Goal: Use online tool/utility: Utilize a website feature to perform a specific function

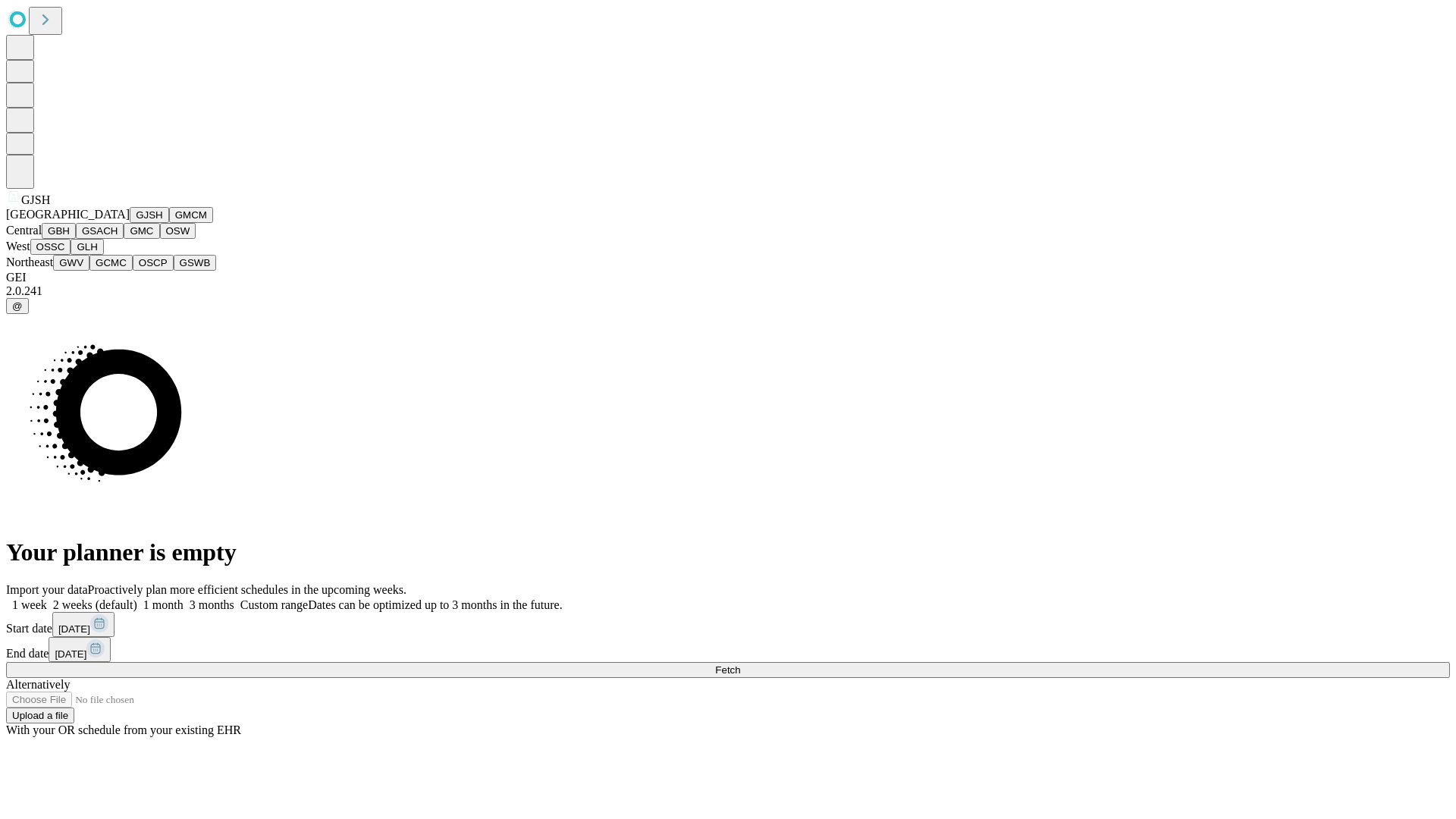
click at [130, 223] on button "GJSH" at bounding box center [149, 215] width 39 height 16
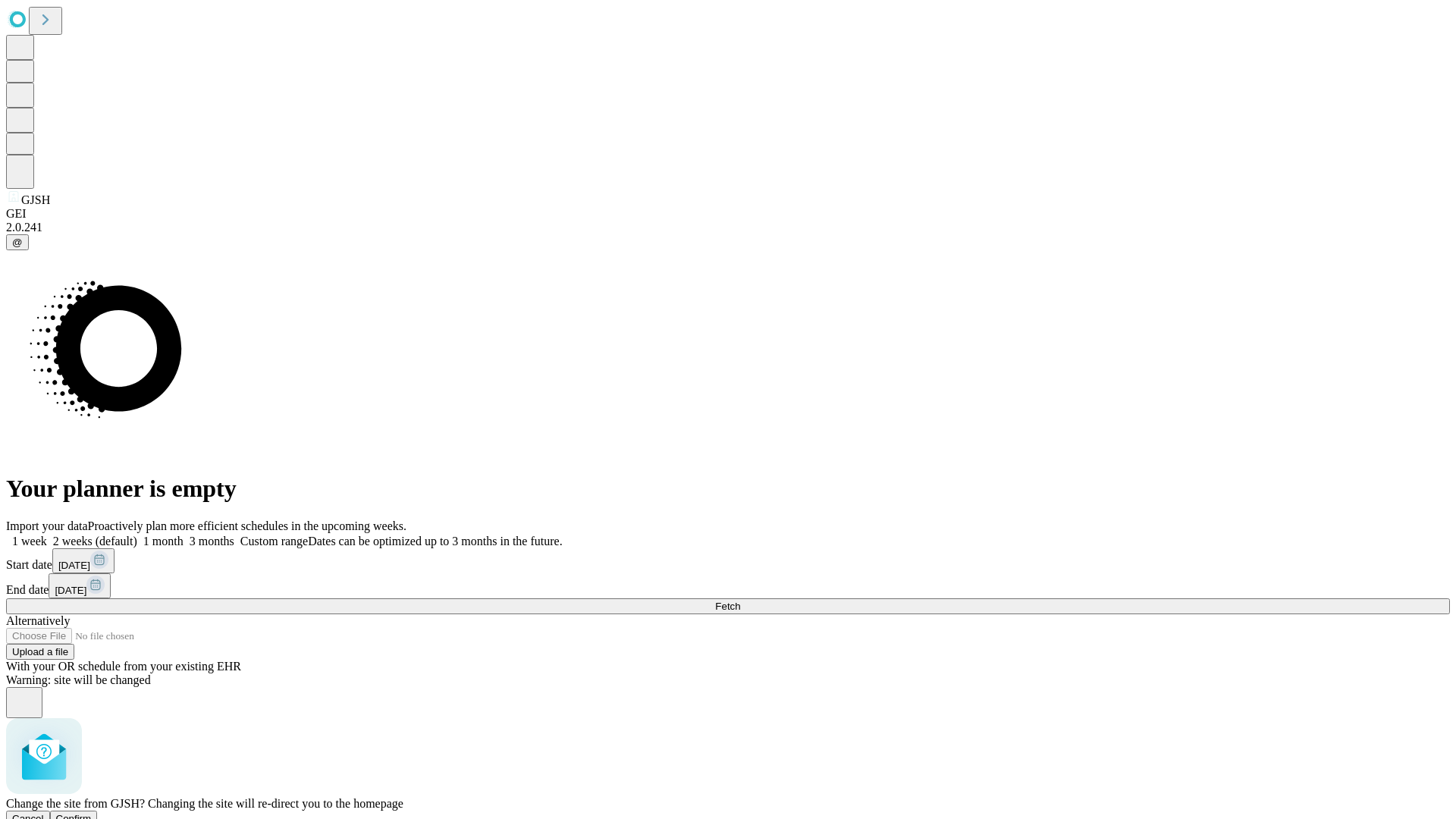
click at [91, 813] on span "Confirm" at bounding box center [74, 818] width 35 height 11
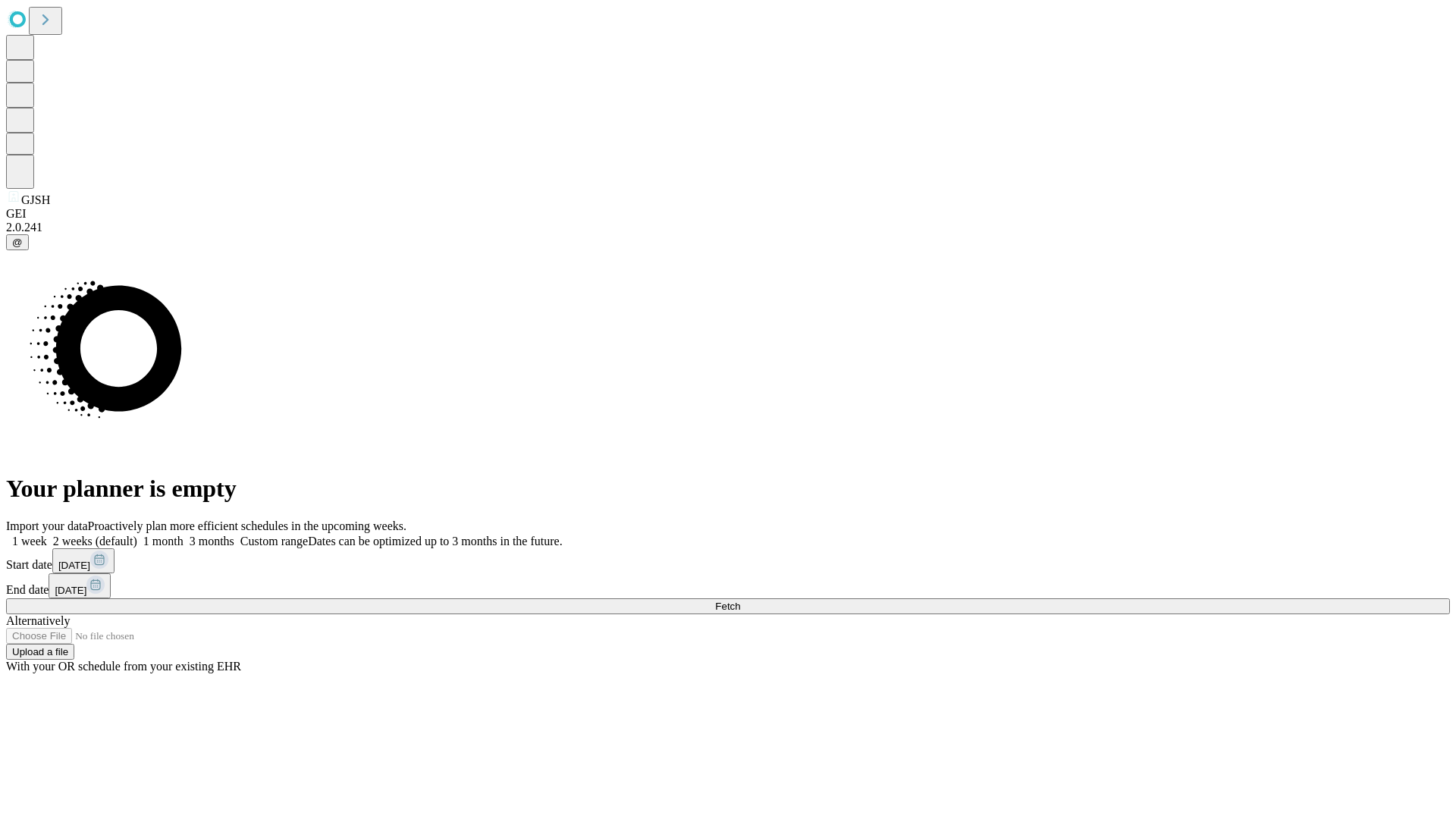
click at [184, 534] on label "1 month" at bounding box center [160, 541] width 47 height 13
click at [740, 601] on span "Fetch" at bounding box center [727, 606] width 25 height 11
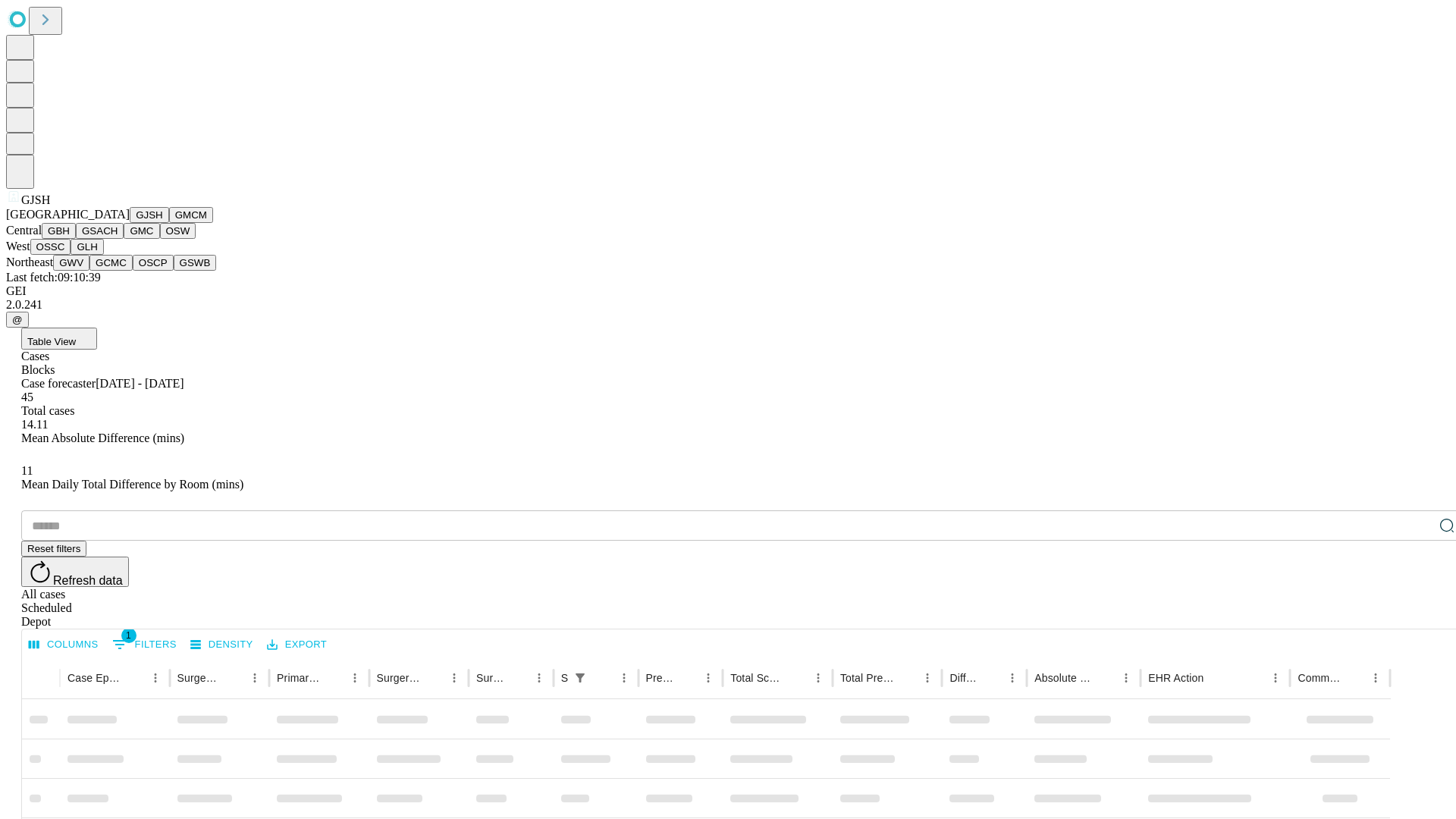
click at [169, 223] on button "GMCM" at bounding box center [191, 215] width 44 height 16
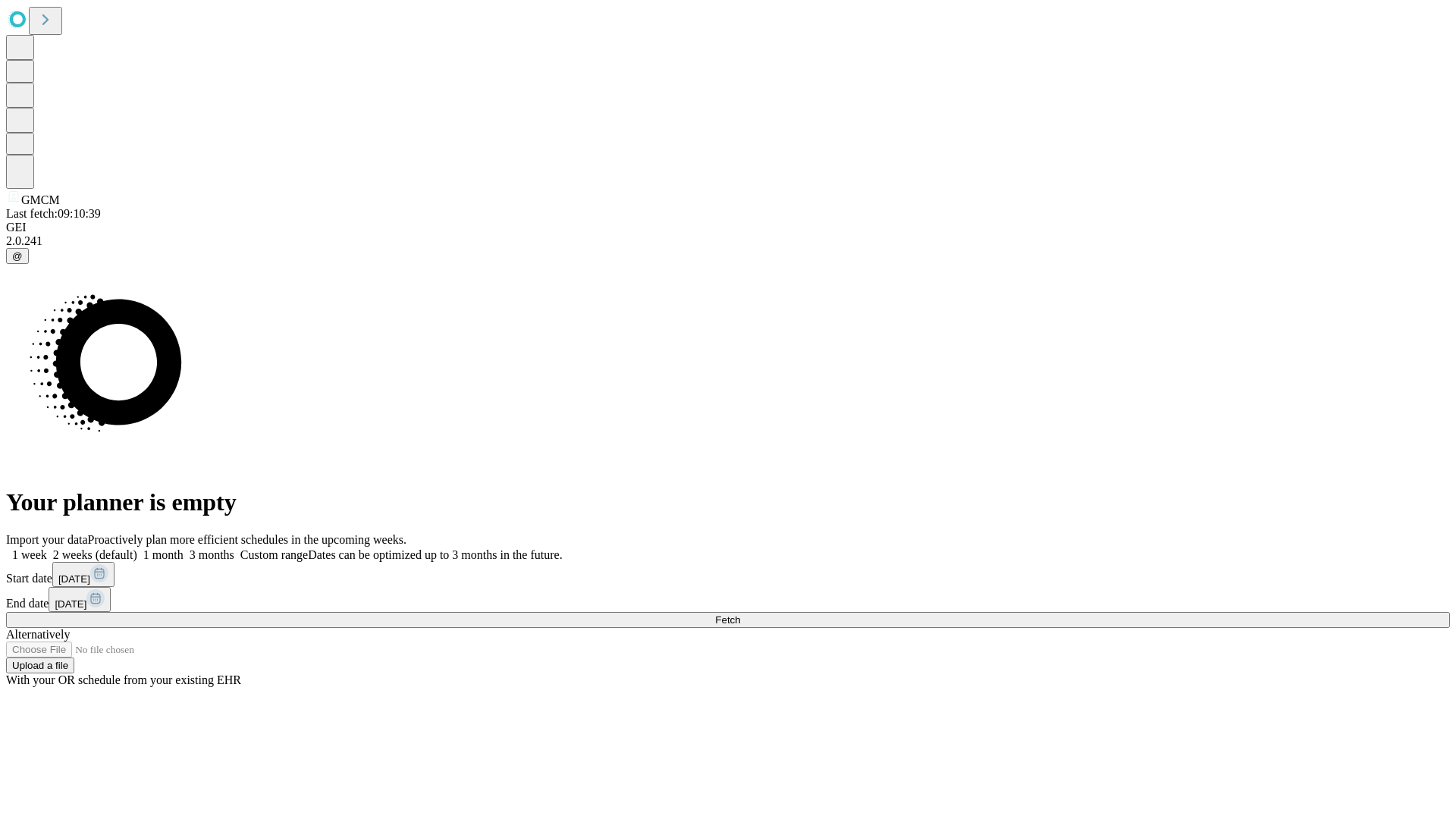
click at [184, 548] on label "1 month" at bounding box center [160, 554] width 47 height 13
click at [740, 614] on span "Fetch" at bounding box center [727, 620] width 25 height 11
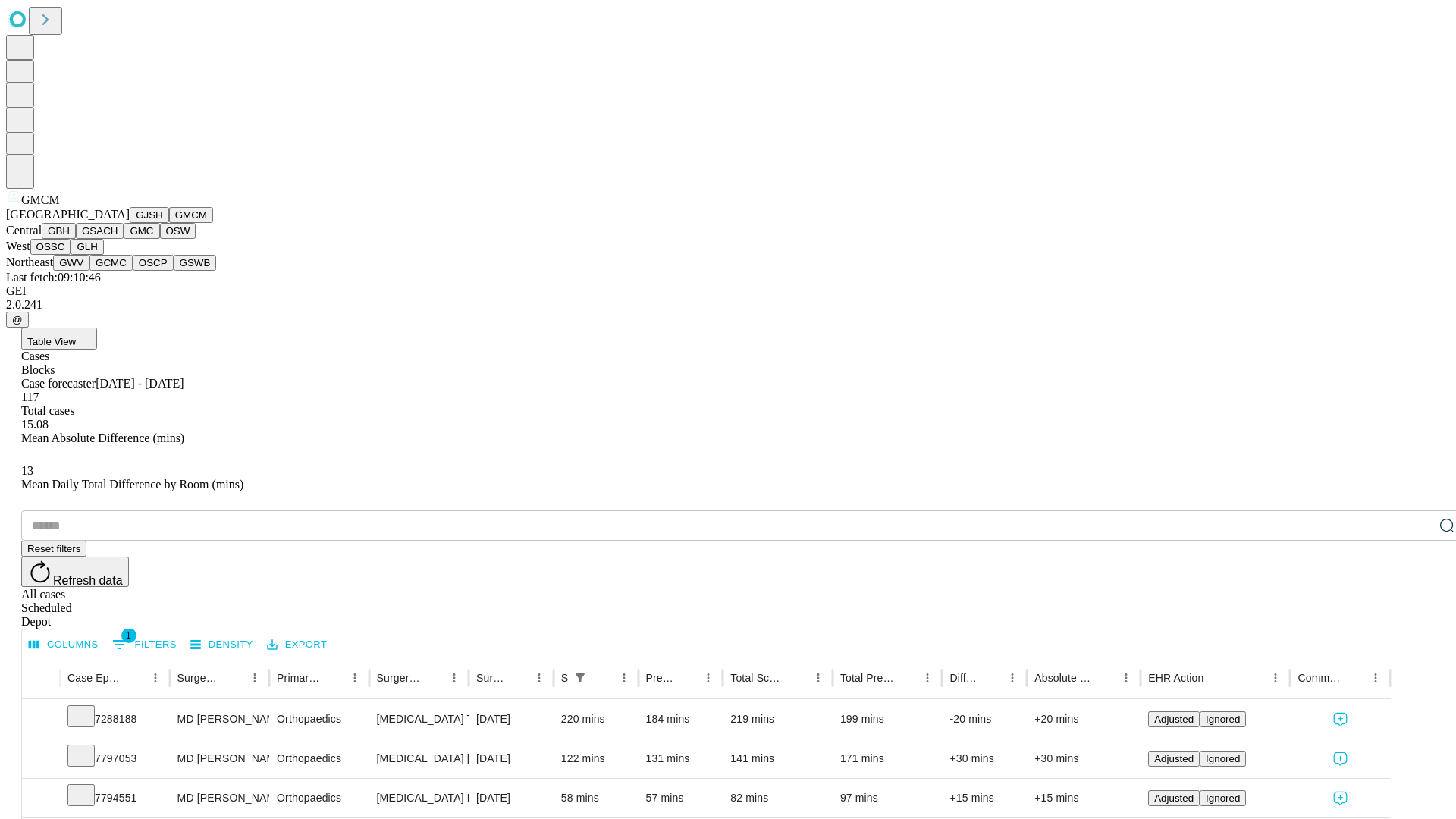
click at [76, 239] on button "GBH" at bounding box center [59, 231] width 34 height 16
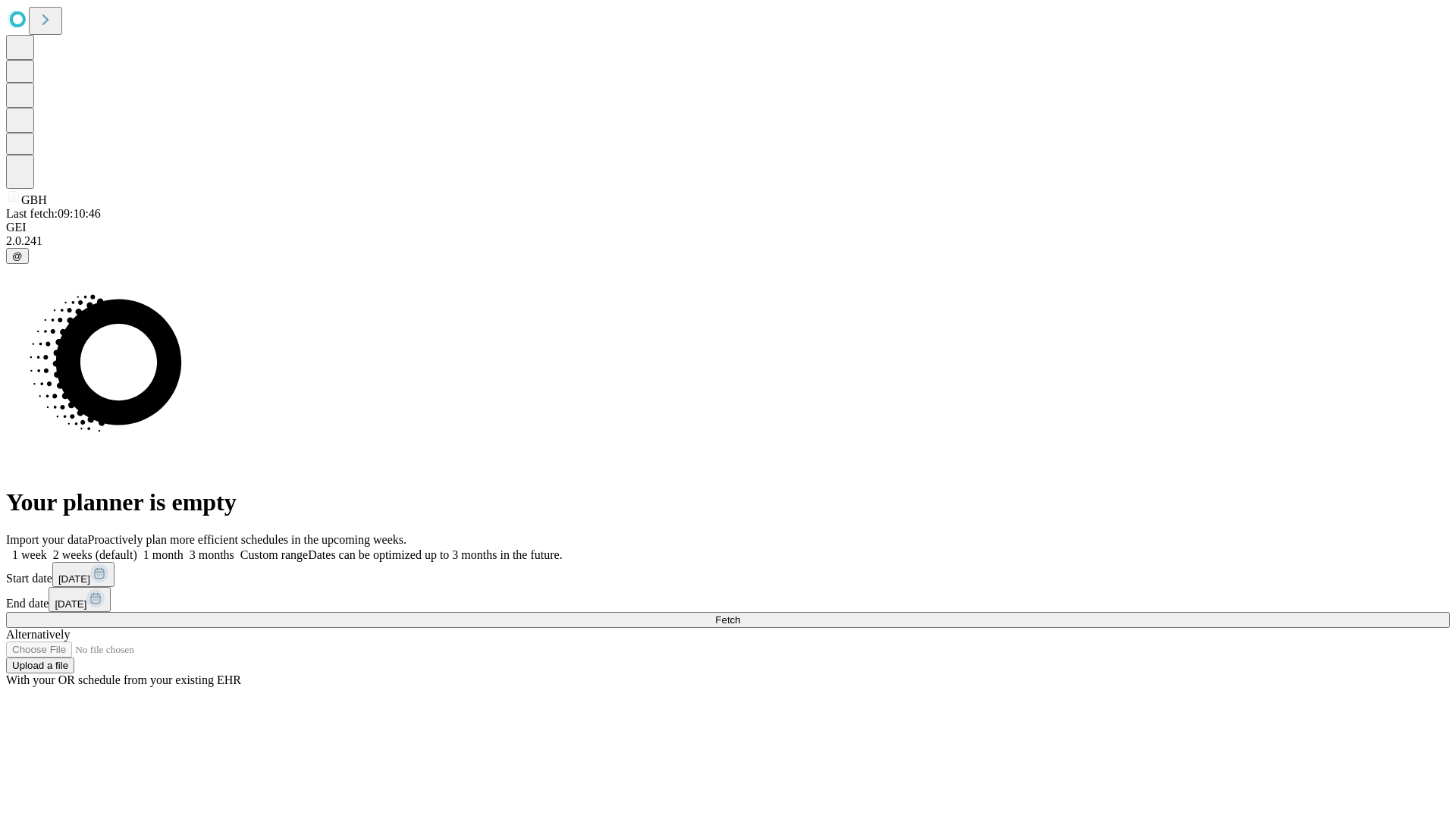
click at [184, 548] on label "1 month" at bounding box center [160, 554] width 47 height 13
click at [740, 614] on span "Fetch" at bounding box center [727, 620] width 25 height 11
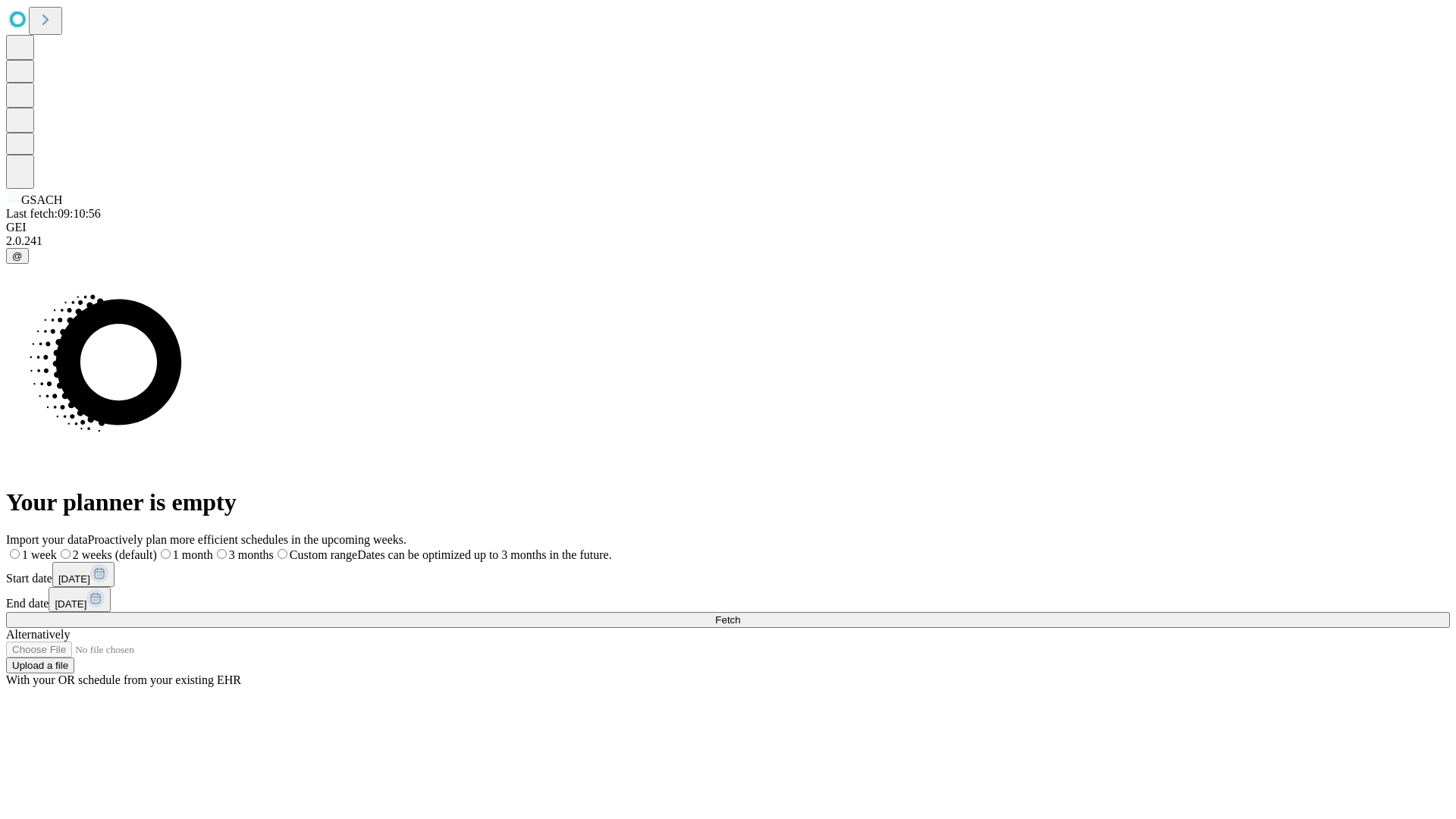
click at [740, 614] on span "Fetch" at bounding box center [727, 620] width 25 height 11
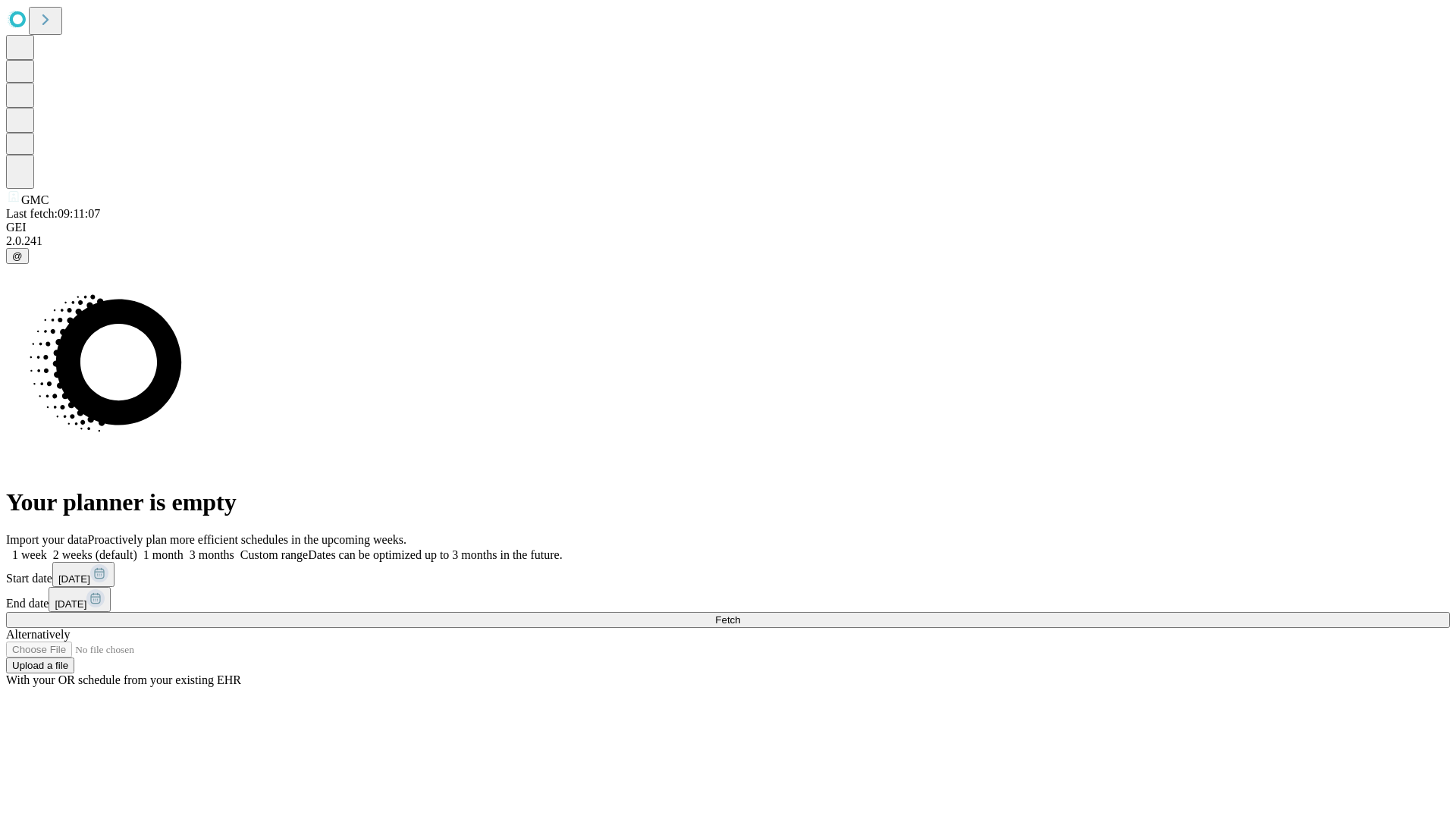
click at [184, 548] on label "1 month" at bounding box center [160, 554] width 47 height 13
click at [740, 614] on span "Fetch" at bounding box center [727, 620] width 25 height 11
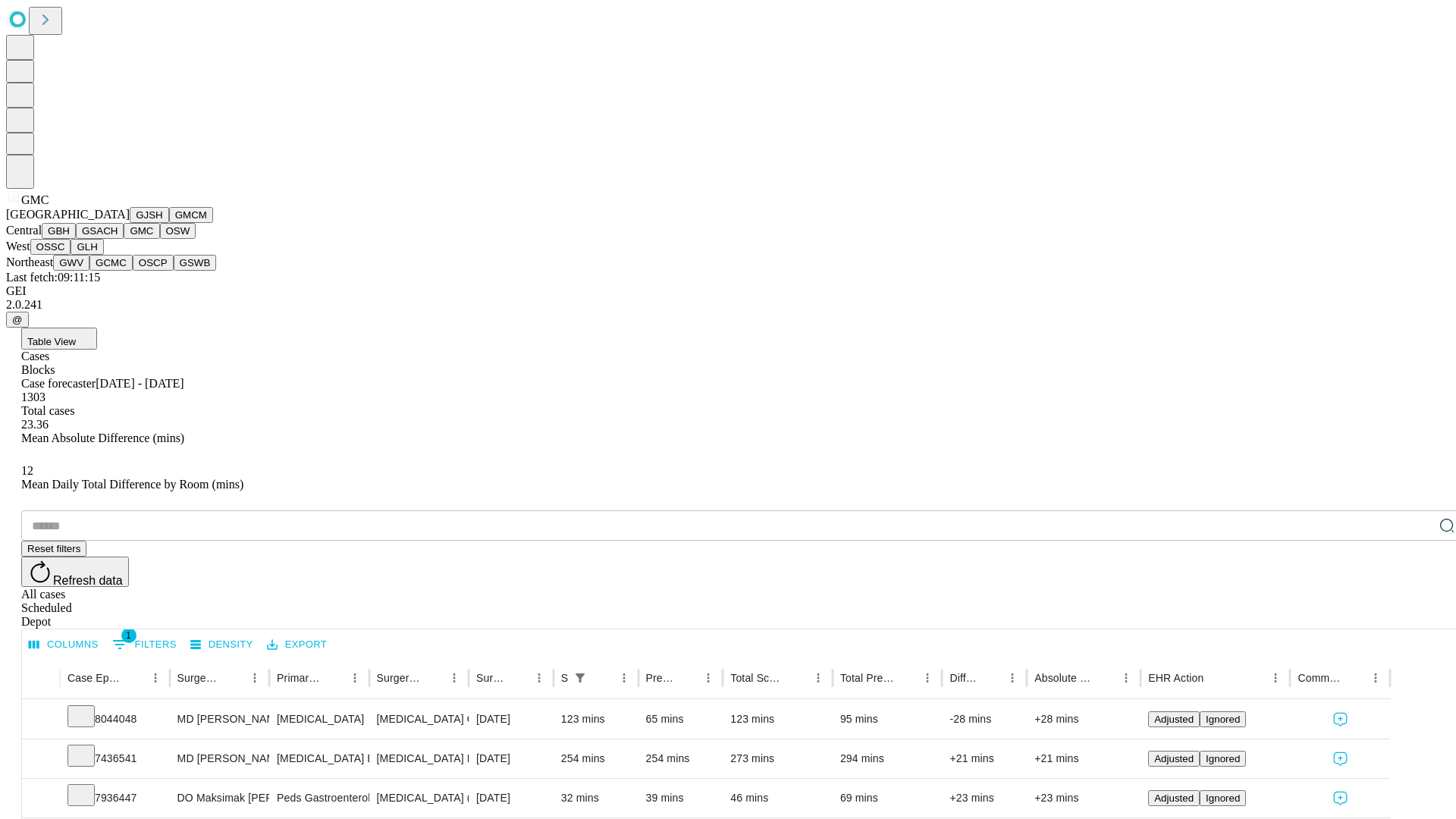
click at [160, 239] on button "OSW" at bounding box center [177, 231] width 36 height 16
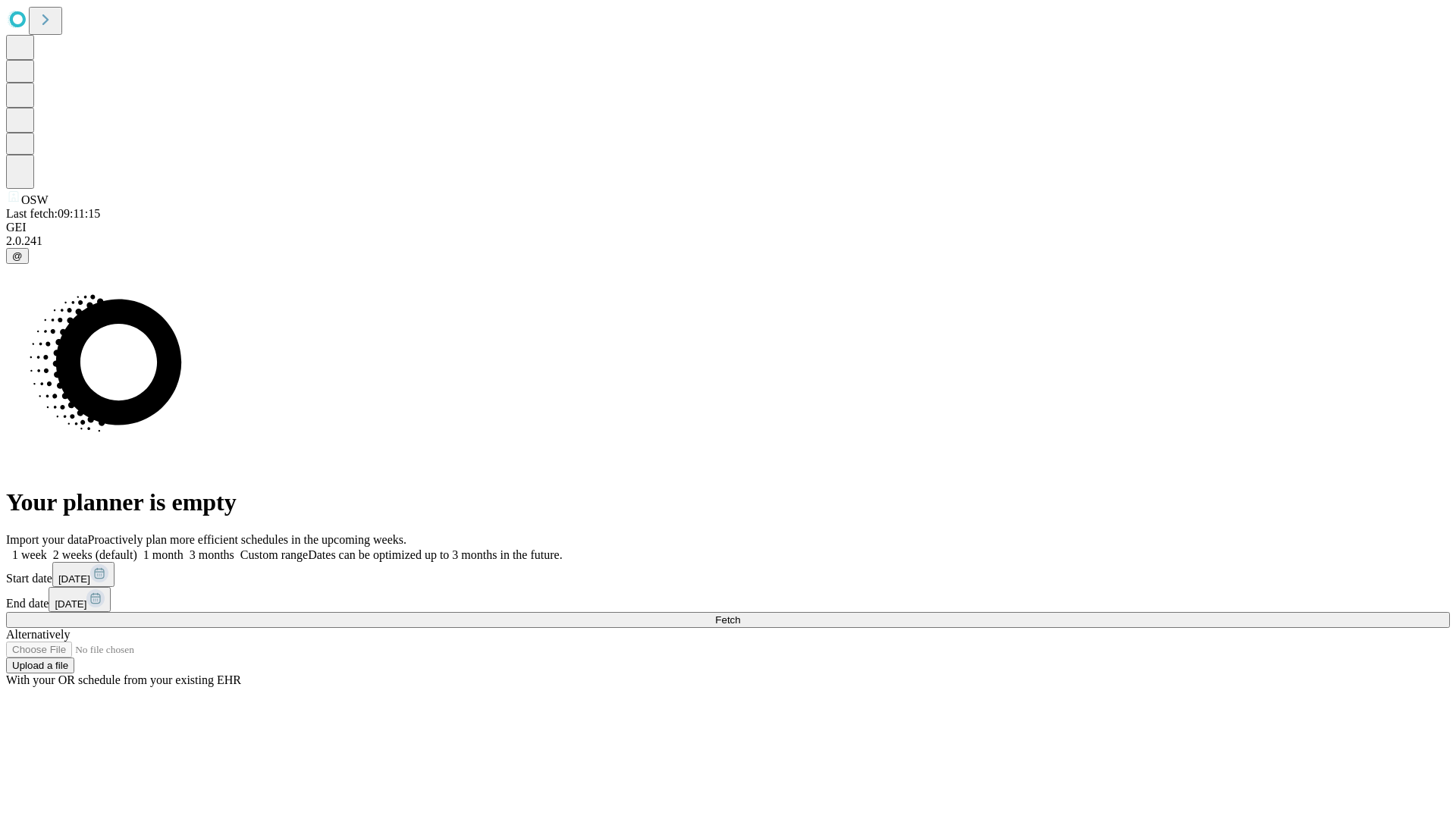
click at [184, 548] on label "1 month" at bounding box center [160, 554] width 47 height 13
click at [740, 614] on span "Fetch" at bounding box center [727, 620] width 25 height 11
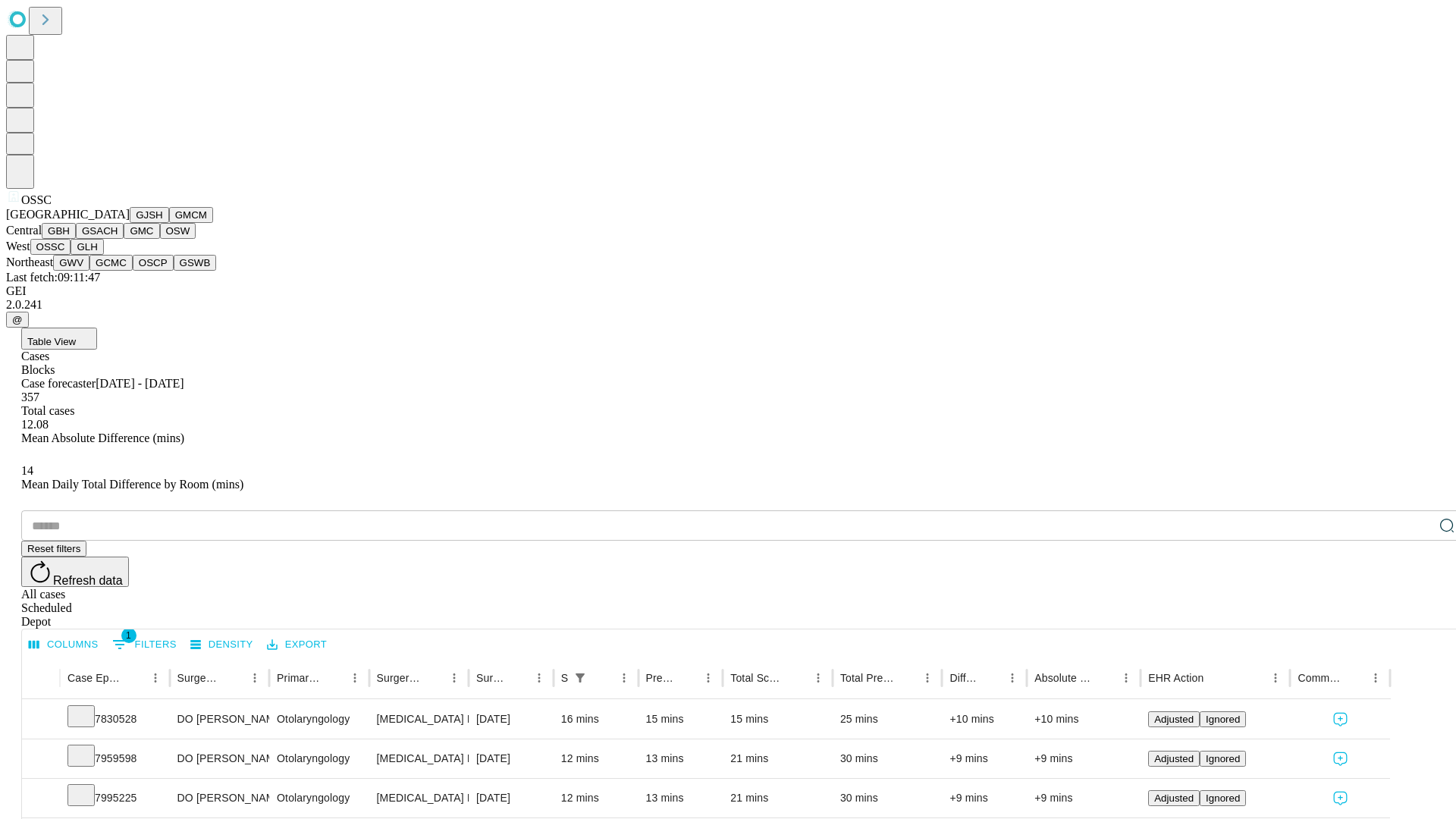
click at [103, 255] on button "GLH" at bounding box center [87, 247] width 33 height 16
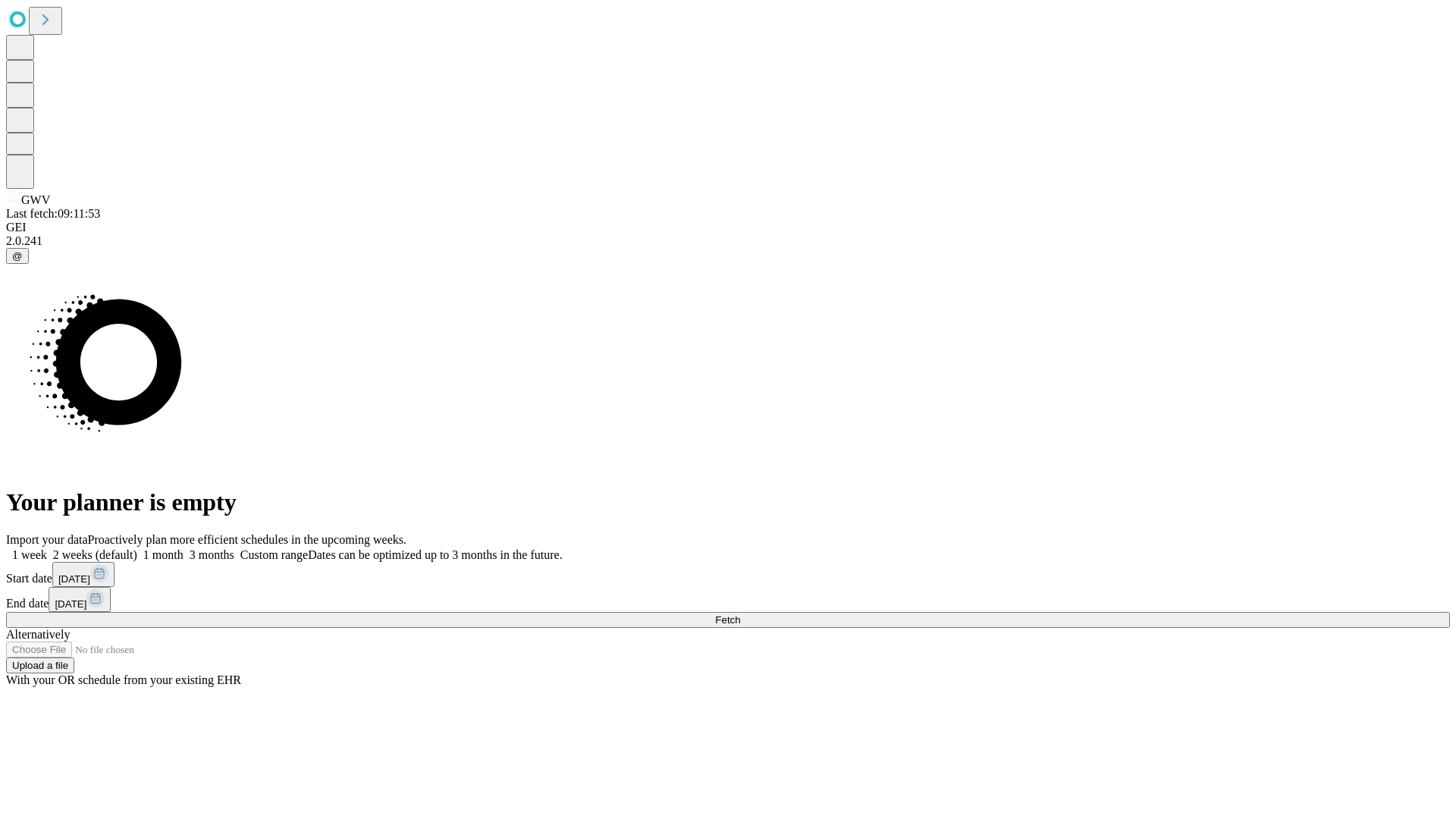
click at [184, 548] on label "1 month" at bounding box center [160, 554] width 47 height 13
click at [740, 614] on span "Fetch" at bounding box center [727, 620] width 25 height 11
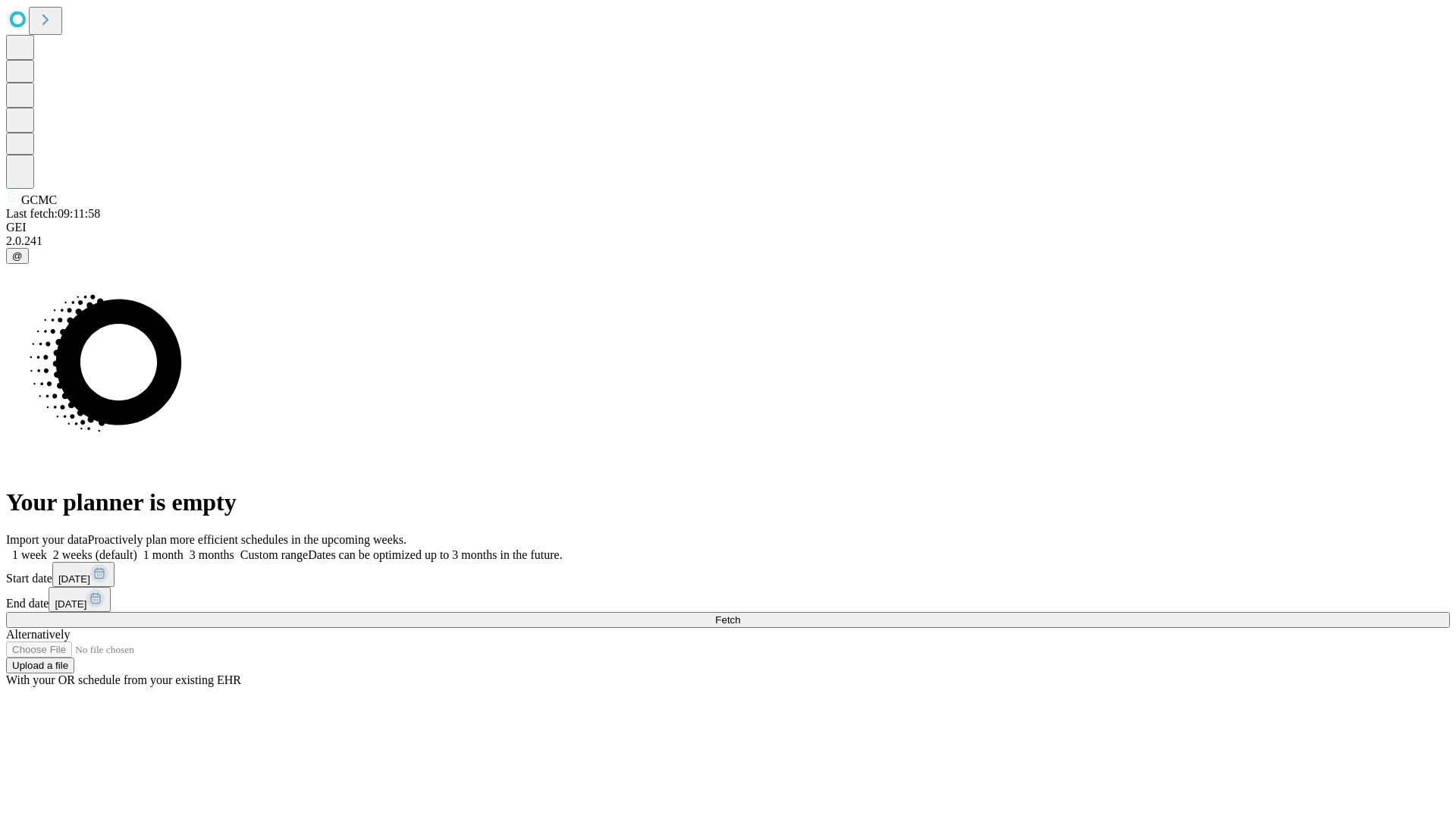
click at [184, 548] on label "1 month" at bounding box center [160, 554] width 47 height 13
click at [740, 614] on span "Fetch" at bounding box center [727, 620] width 25 height 11
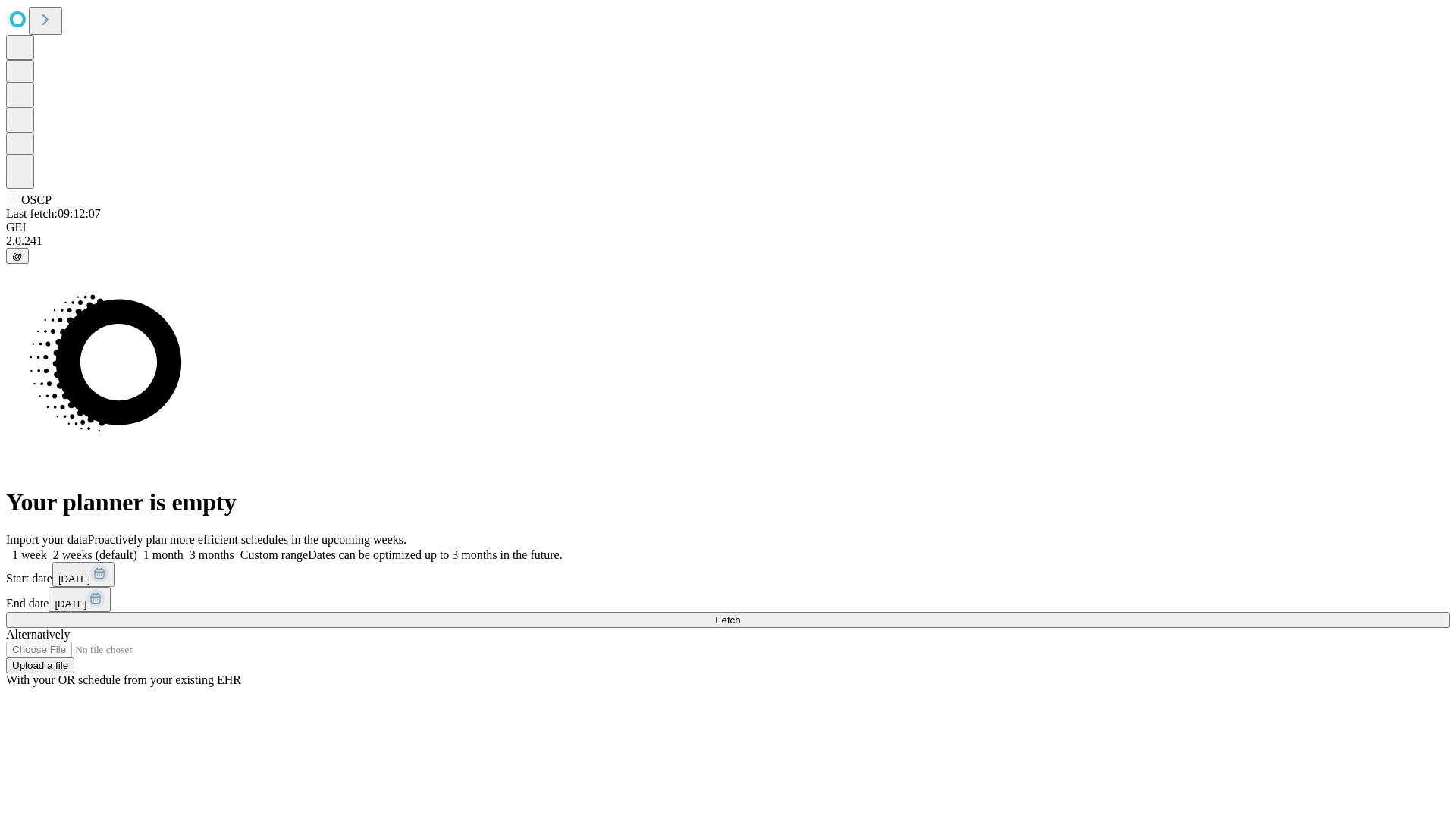
click at [184, 548] on label "1 month" at bounding box center [160, 554] width 47 height 13
click at [740, 614] on span "Fetch" at bounding box center [727, 620] width 25 height 11
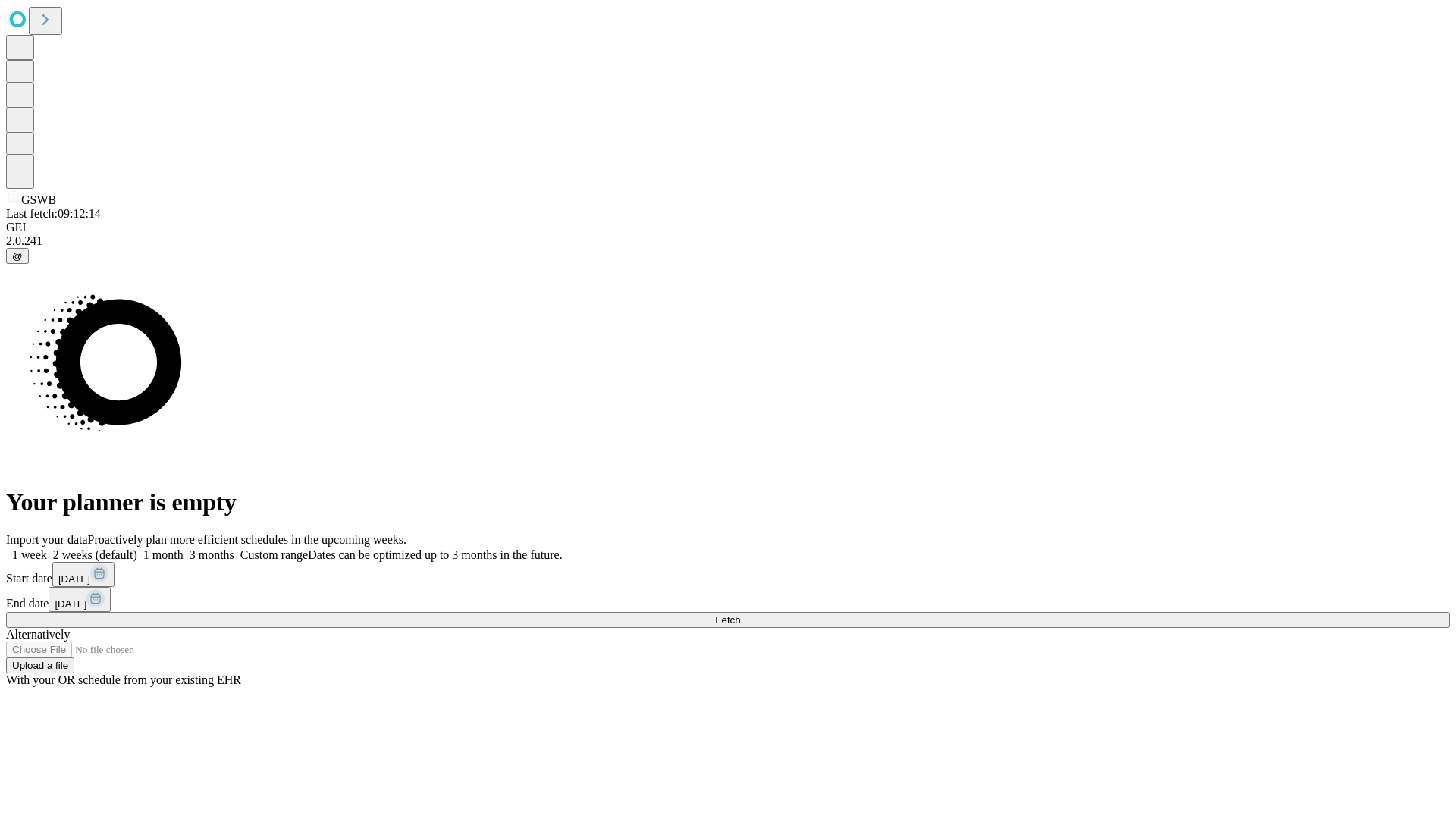
click at [184, 548] on label "1 month" at bounding box center [160, 554] width 47 height 13
click at [740, 614] on span "Fetch" at bounding box center [727, 620] width 25 height 11
